Goal: Entertainment & Leisure: Consume media (video, audio)

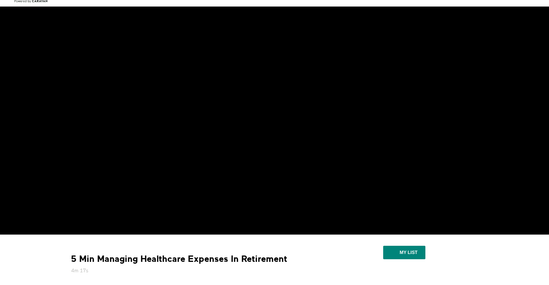
scroll to position [43, 0]
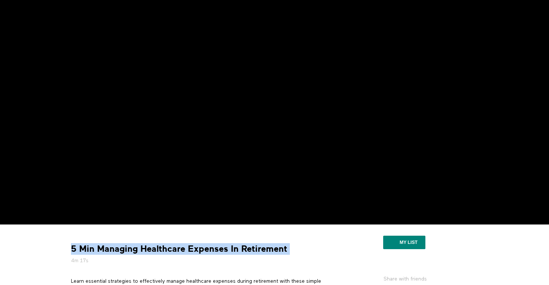
drag, startPoint x: 289, startPoint y: 249, endPoint x: 68, endPoint y: 247, distance: 220.6
click at [68, 247] on div "5 Min Managing Healthcare Expenses In Retirement 4m 17s" at bounding box center [196, 253] width 256 height 21
copy div "5 Min Managing Healthcare Expenses In Retirement"
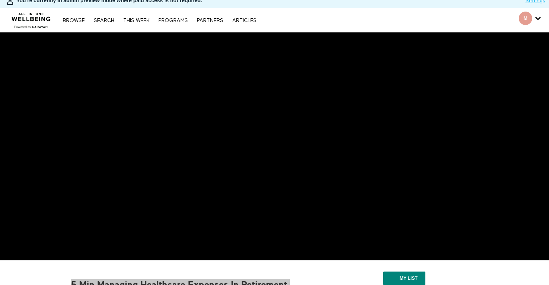
scroll to position [4, 0]
